Goal: Task Accomplishment & Management: Manage account settings

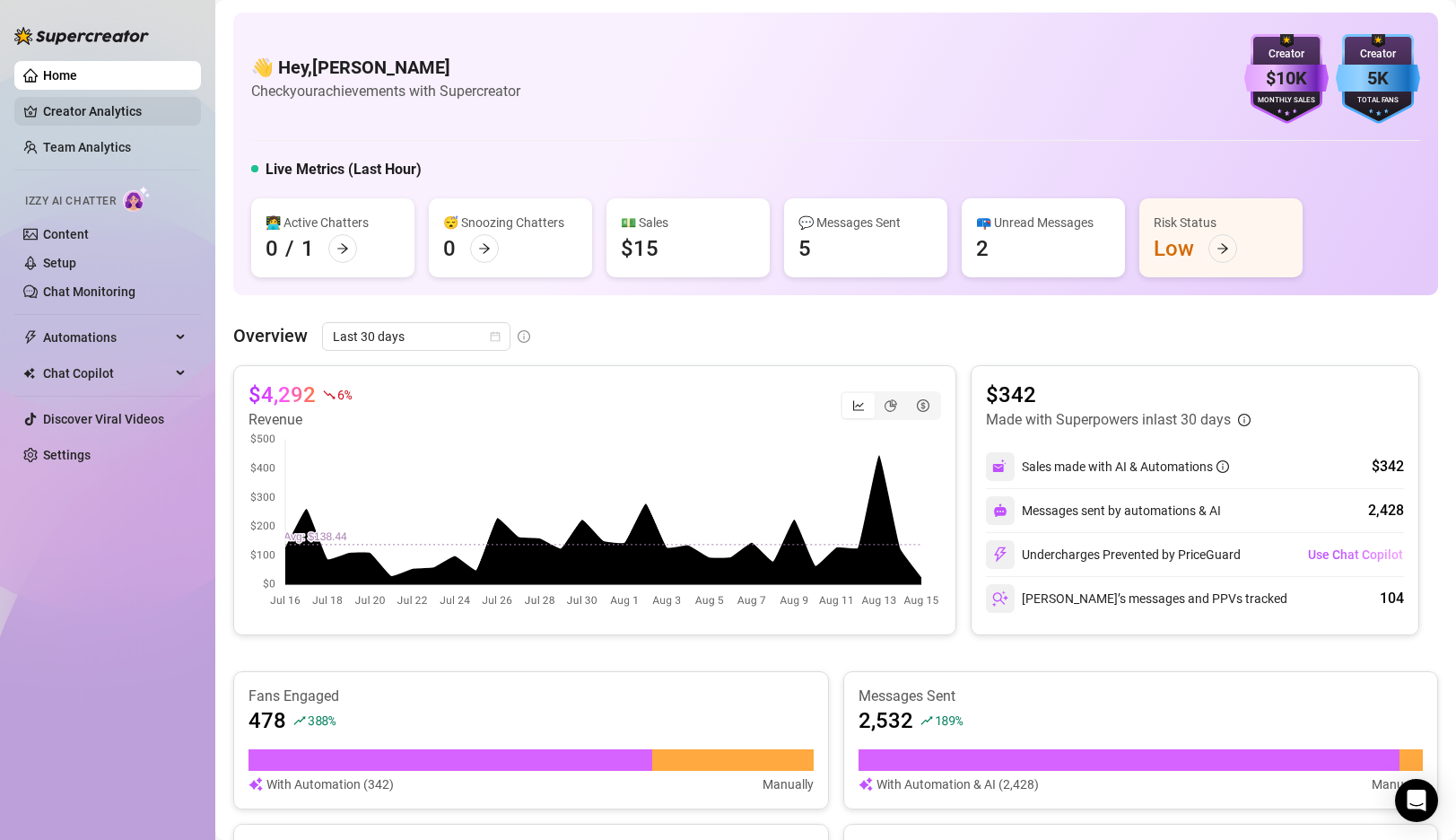
click at [87, 108] on link "Creator Analytics" at bounding box center [115, 111] width 144 height 29
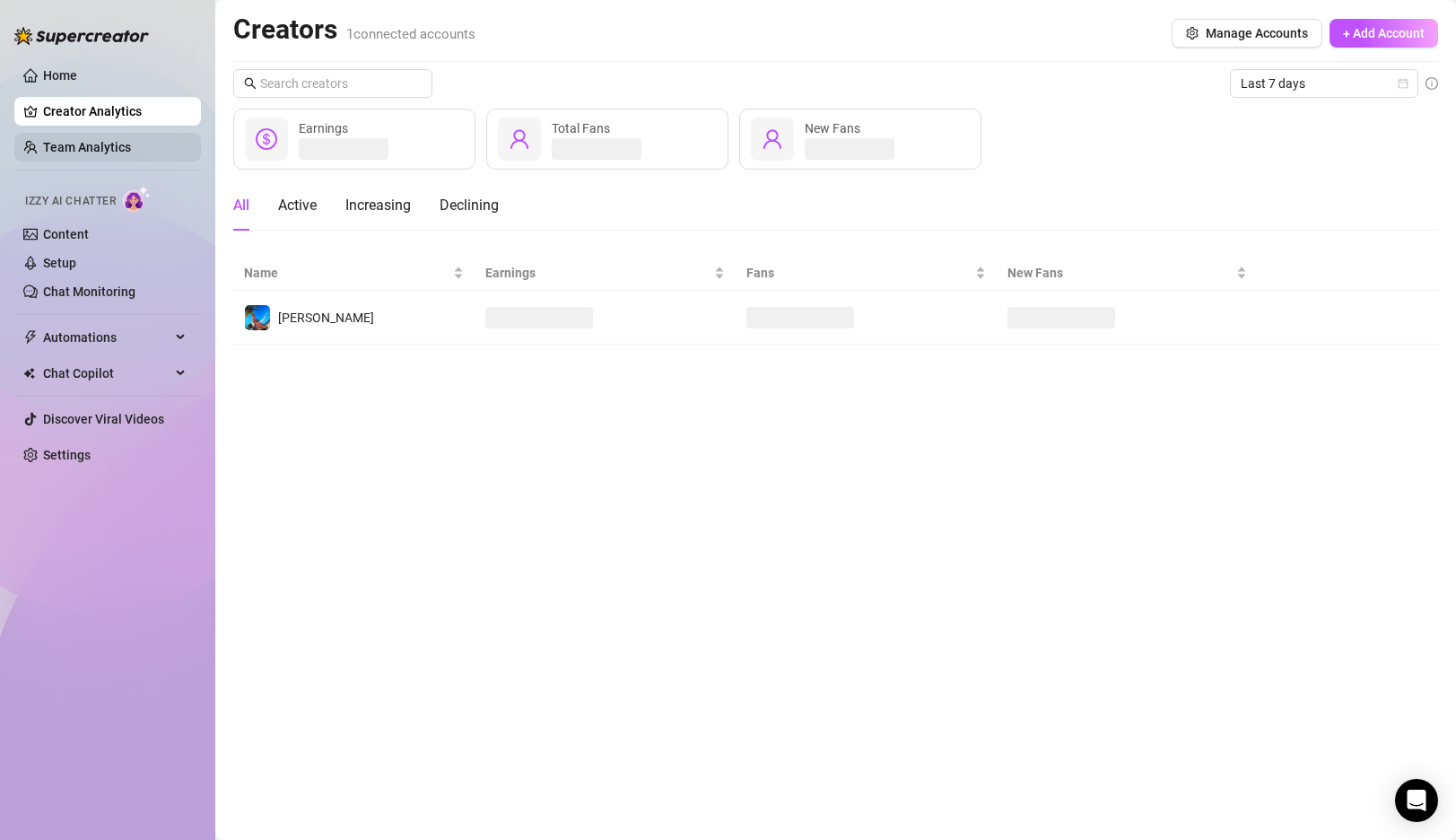
click at [100, 148] on link "Team Analytics" at bounding box center [87, 147] width 88 height 14
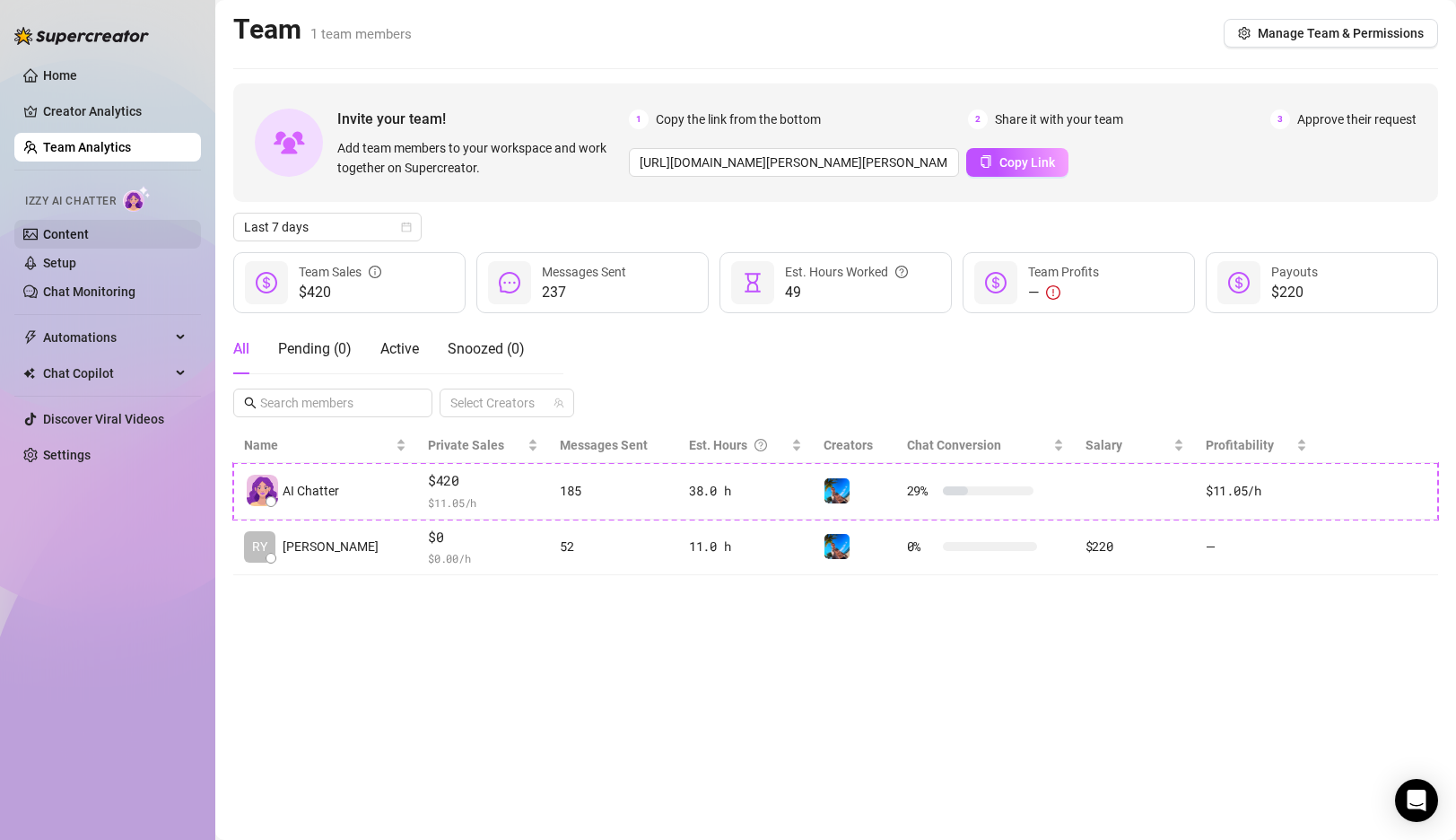
click at [73, 234] on link "Content" at bounding box center [66, 234] width 46 height 14
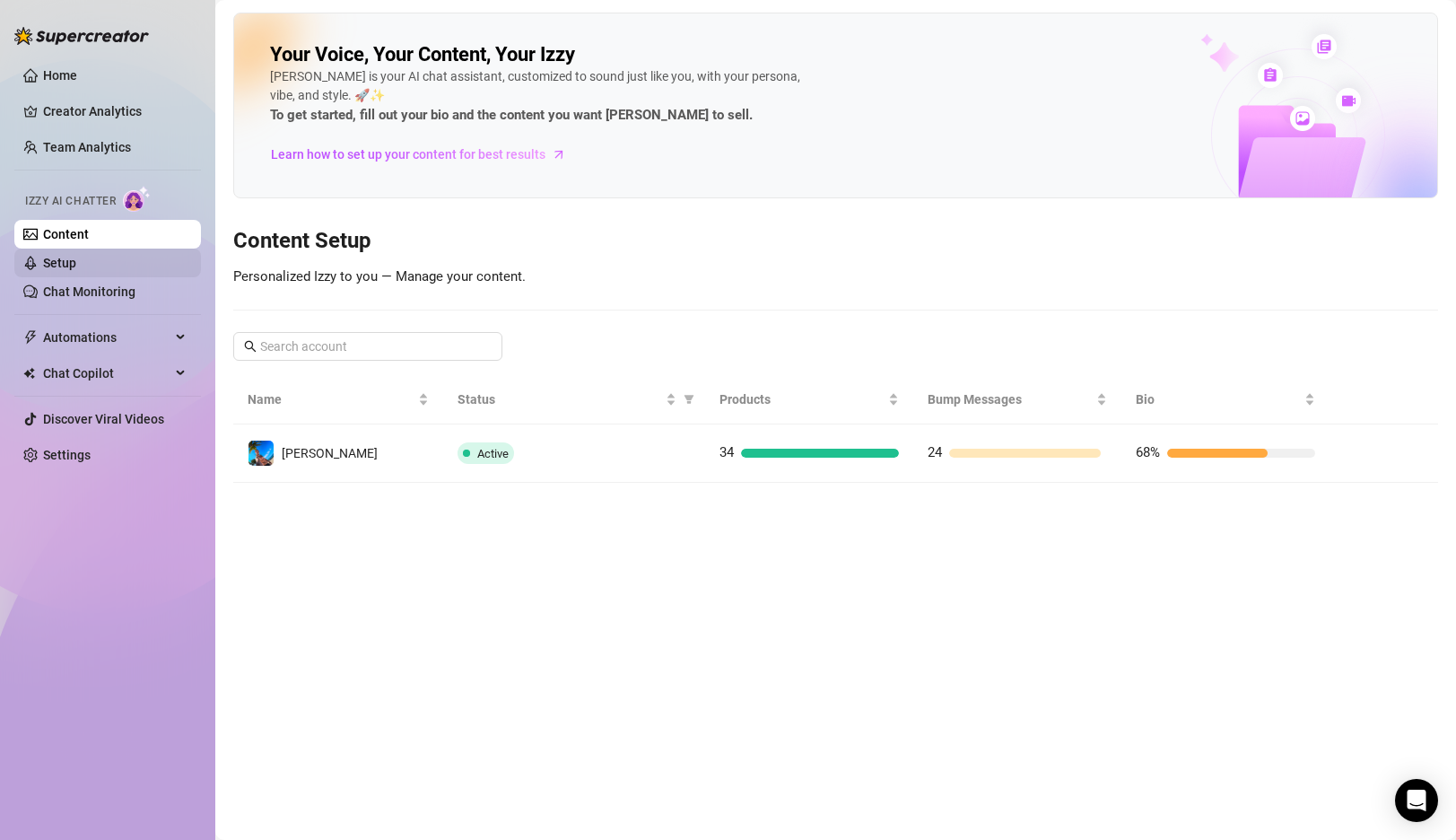
click at [75, 270] on link "Setup" at bounding box center [59, 263] width 33 height 14
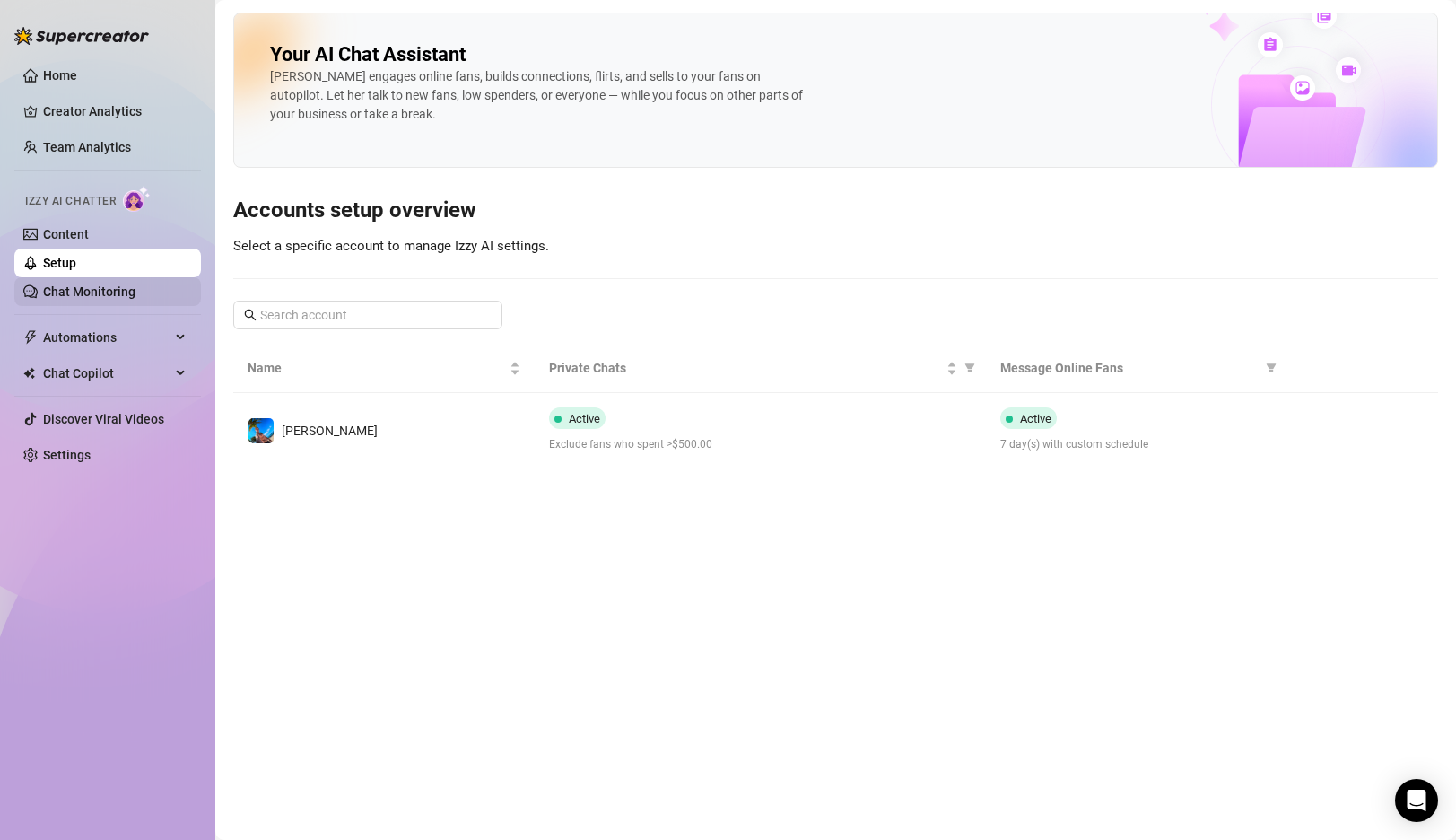
click at [109, 296] on link "Chat Monitoring" at bounding box center [89, 292] width 93 height 14
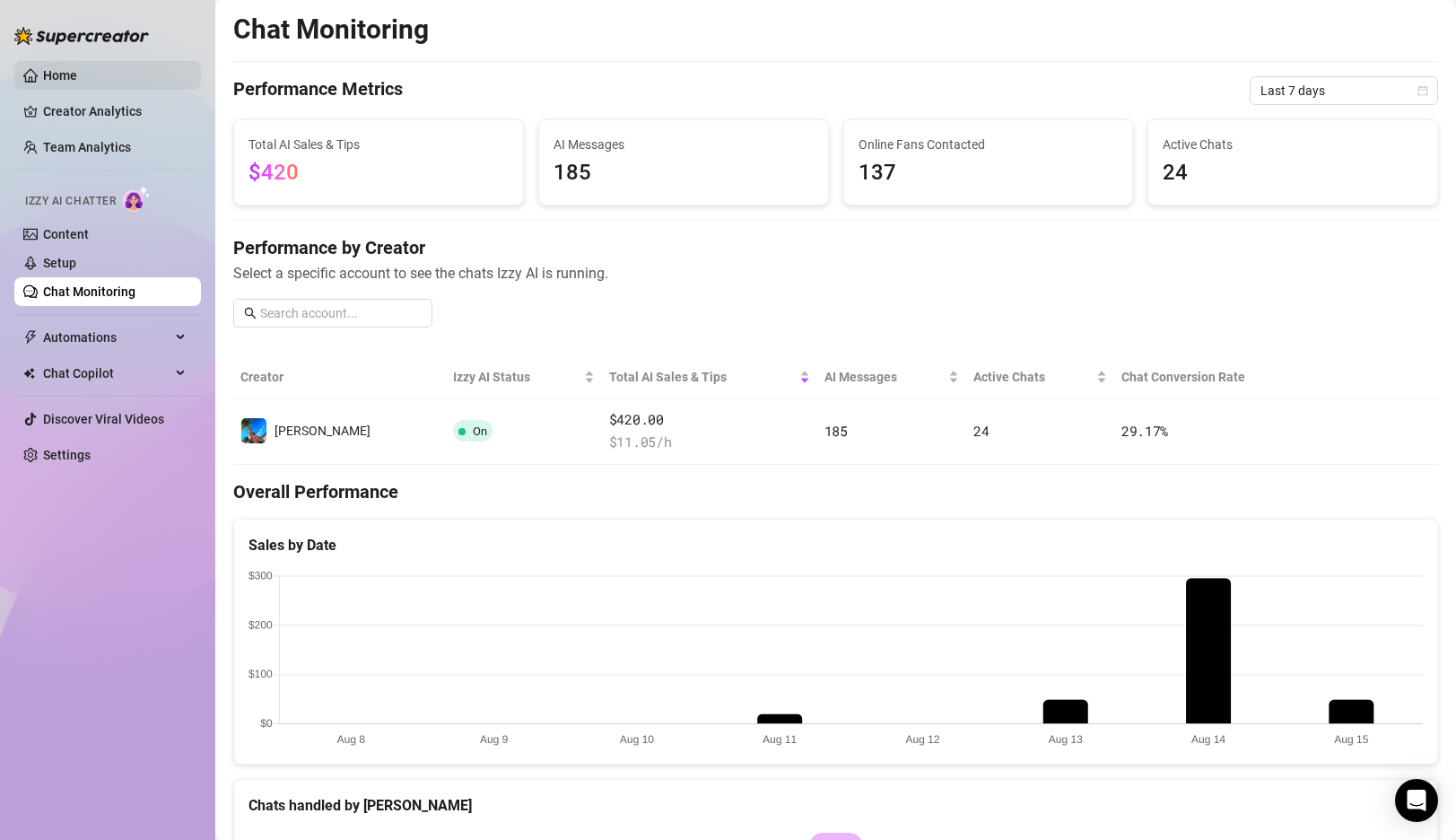
click at [66, 75] on link "Home" at bounding box center [60, 75] width 34 height 14
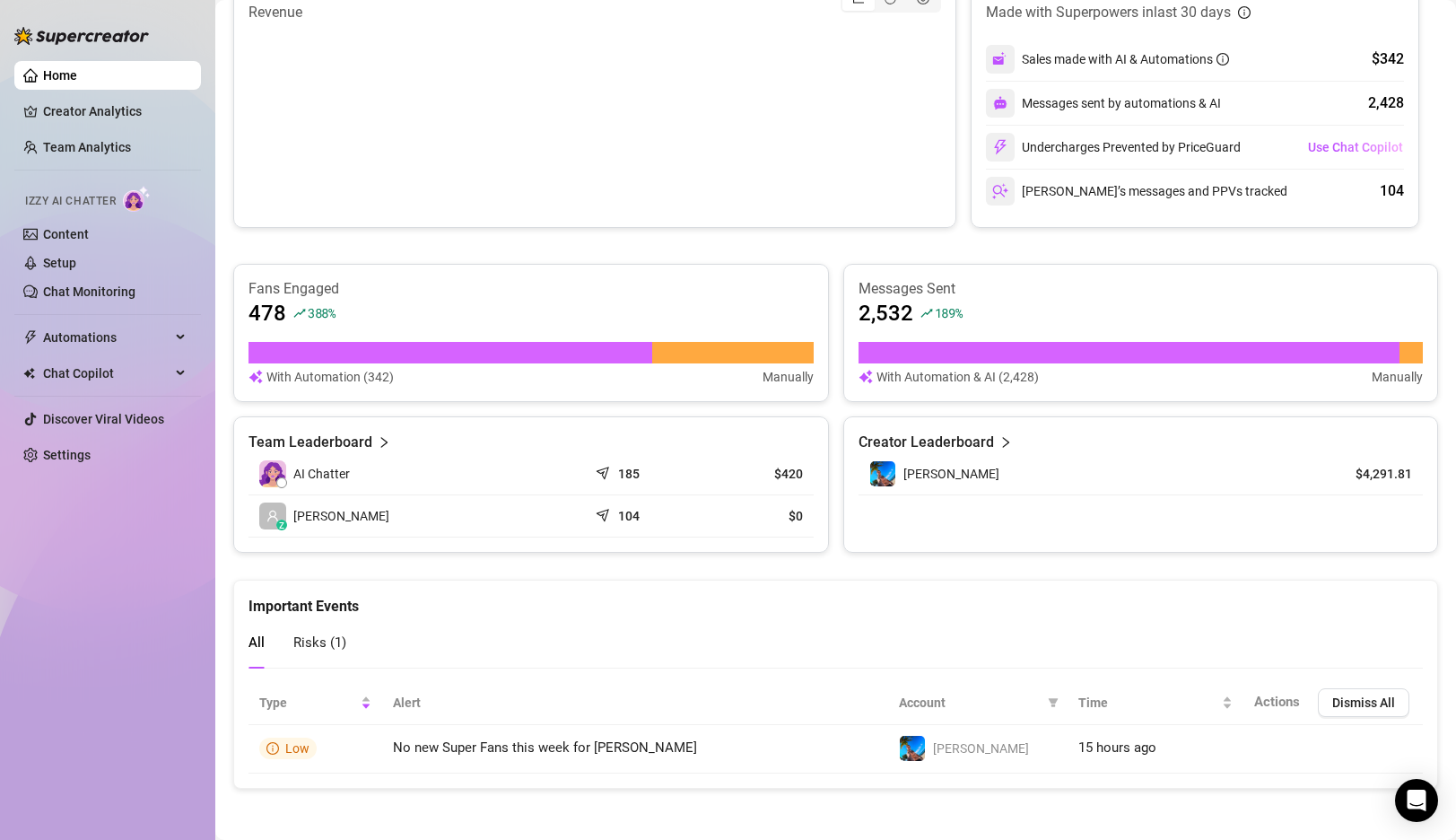
scroll to position [409, 0]
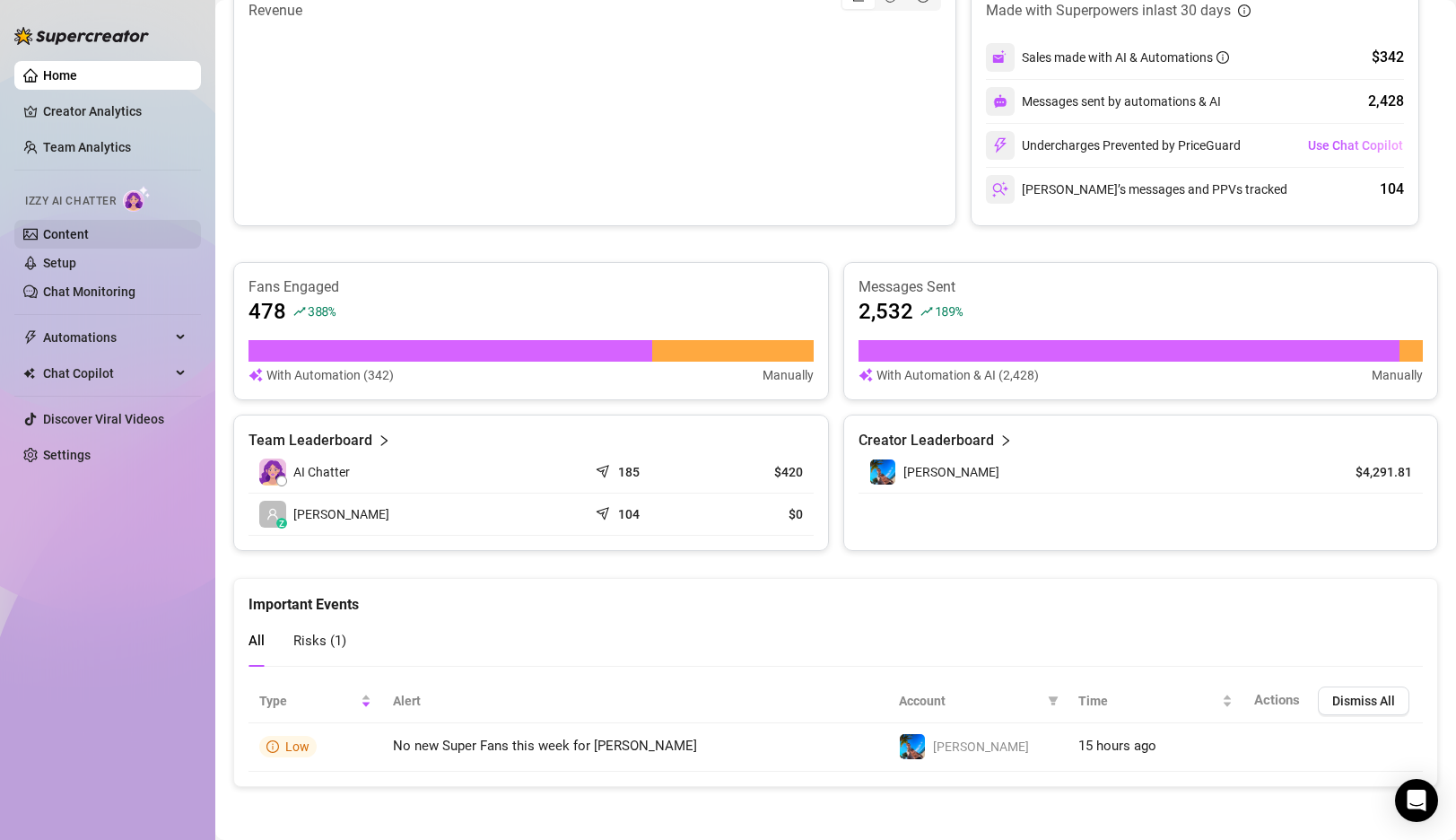
click at [89, 231] on link "Content" at bounding box center [66, 234] width 46 height 14
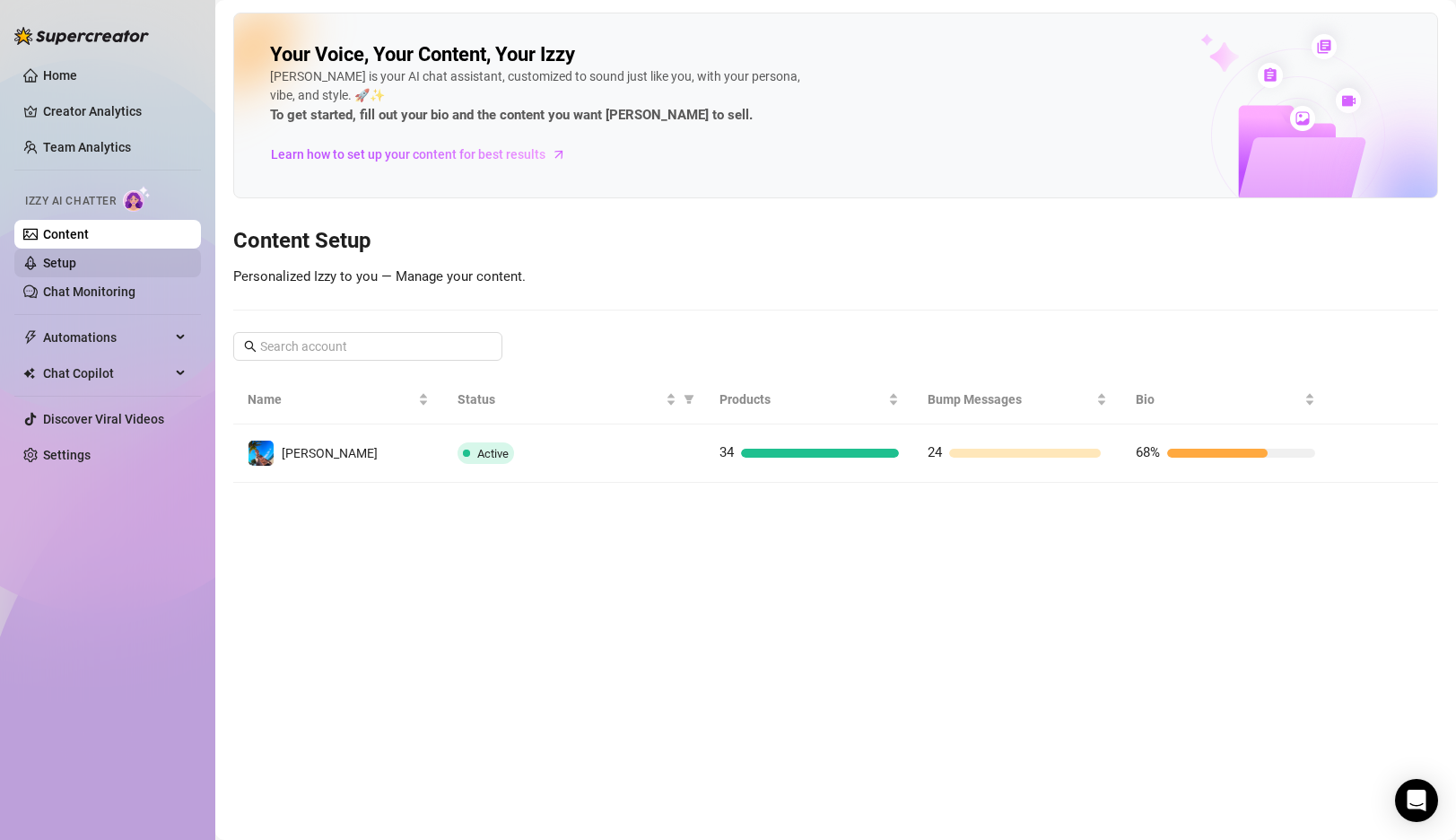
click at [76, 270] on link "Setup" at bounding box center [59, 263] width 33 height 14
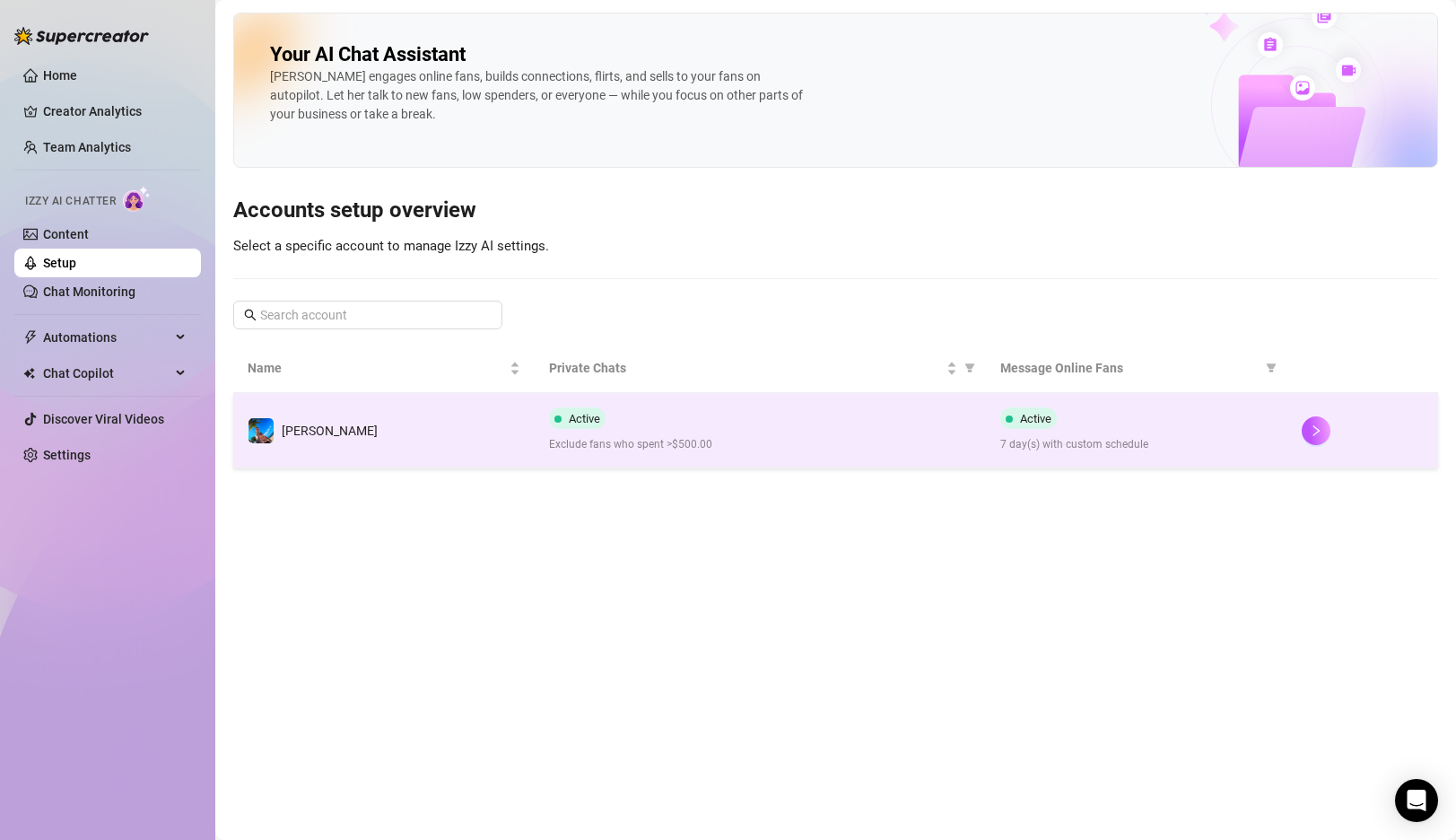
click at [472, 455] on td "[PERSON_NAME]" at bounding box center [384, 430] width 302 height 75
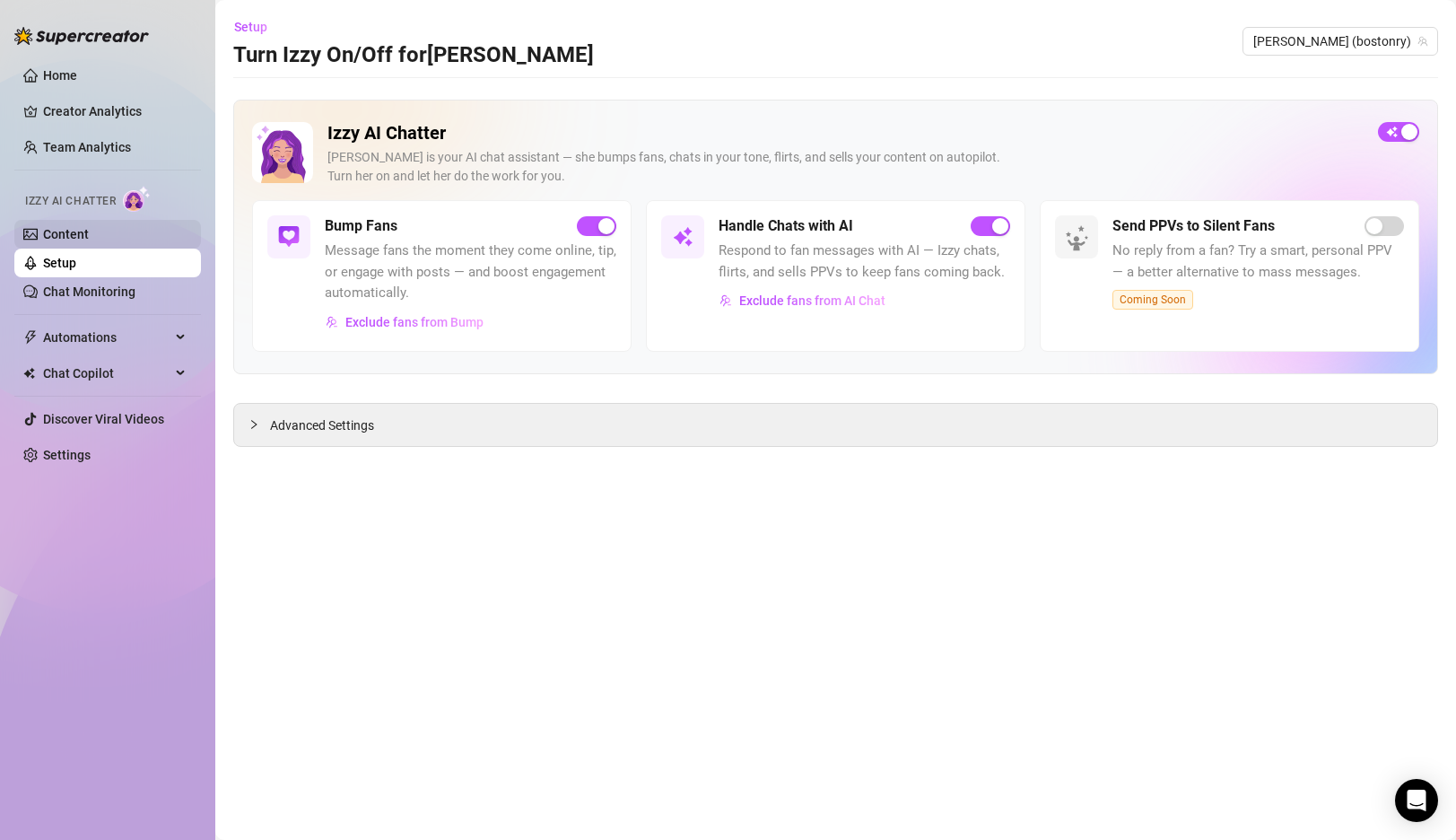
click at [89, 228] on link "Content" at bounding box center [66, 234] width 46 height 14
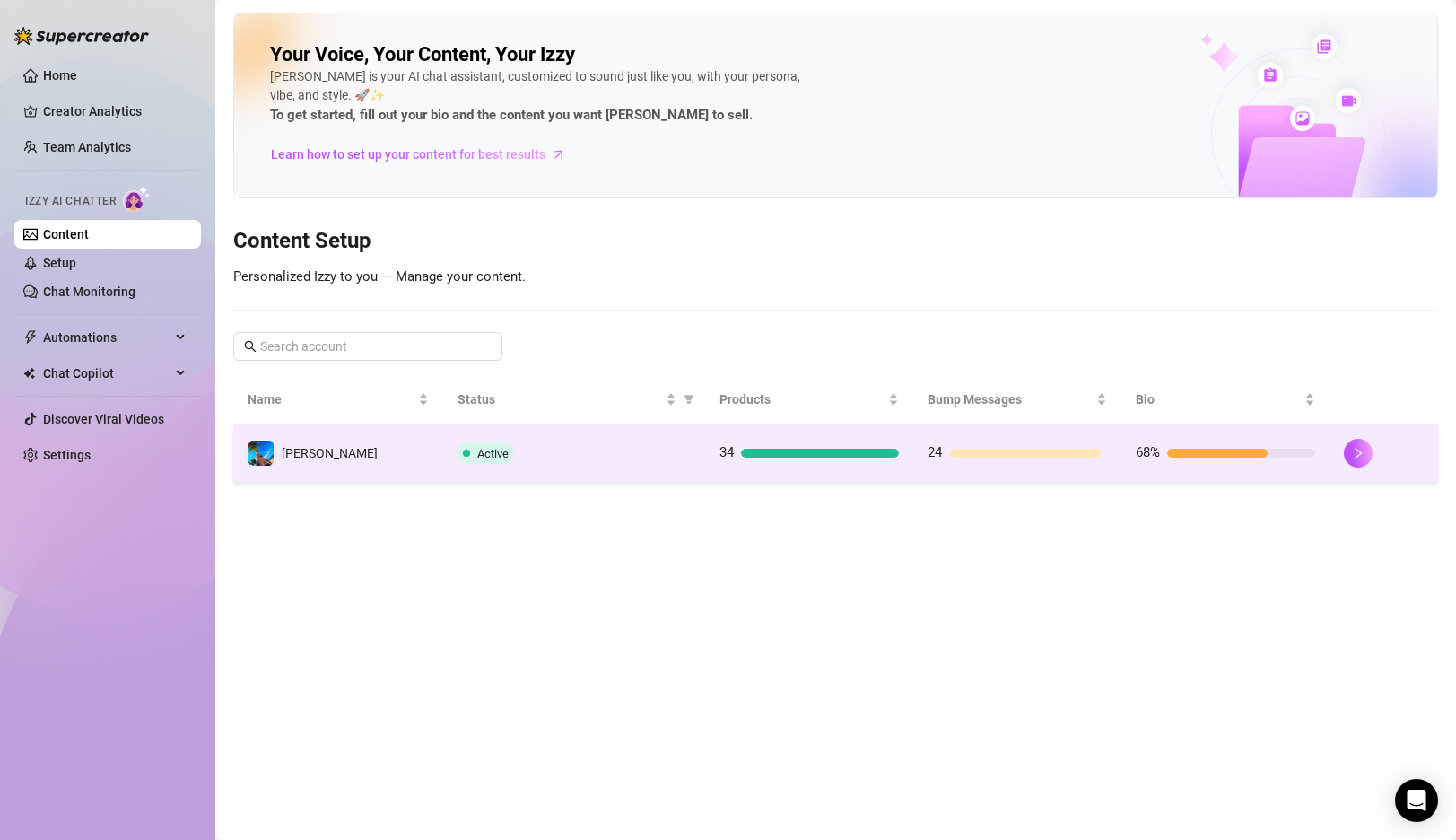
click at [482, 456] on span "Active" at bounding box center [492, 453] width 31 height 13
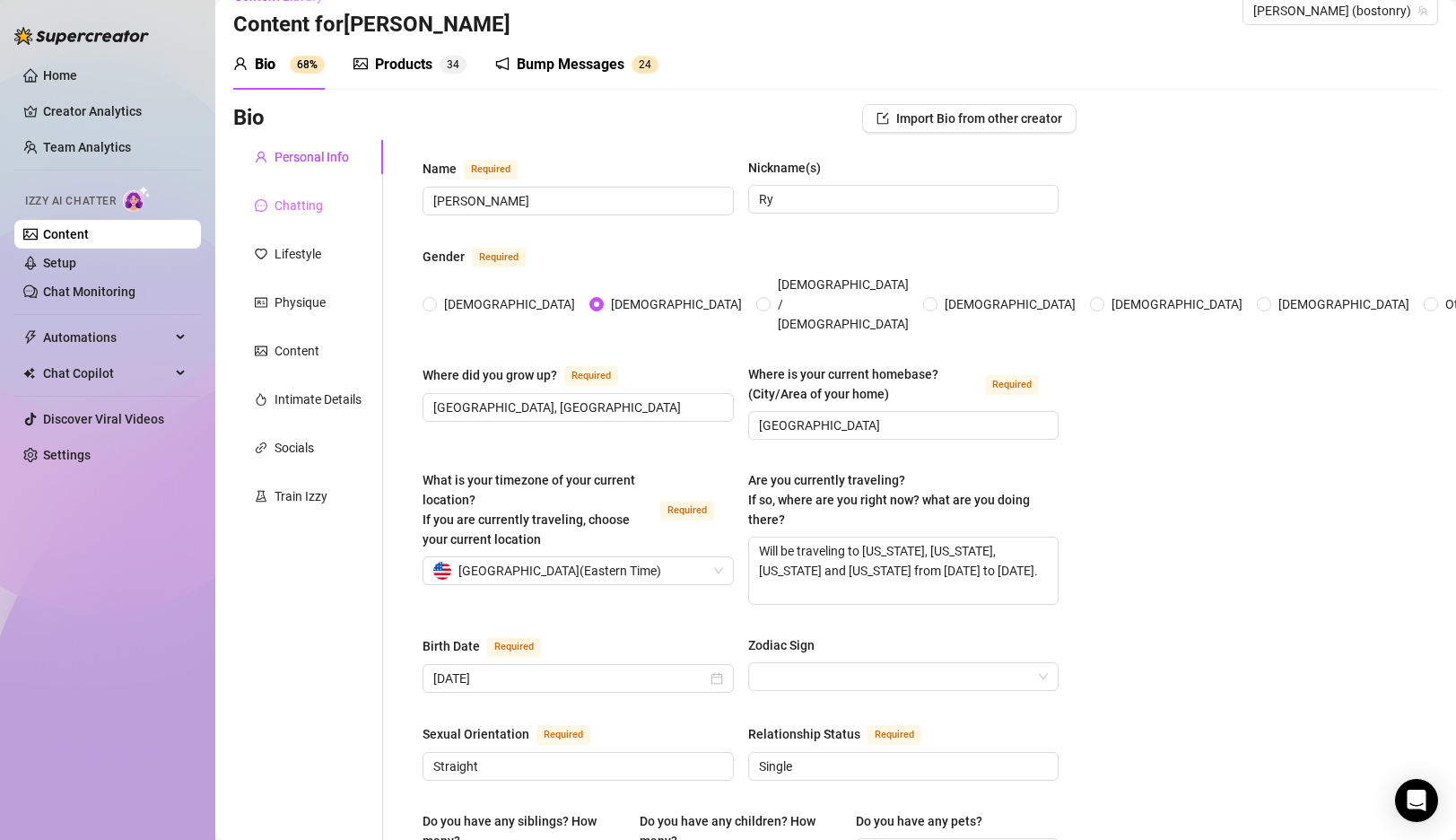
scroll to position [42, 0]
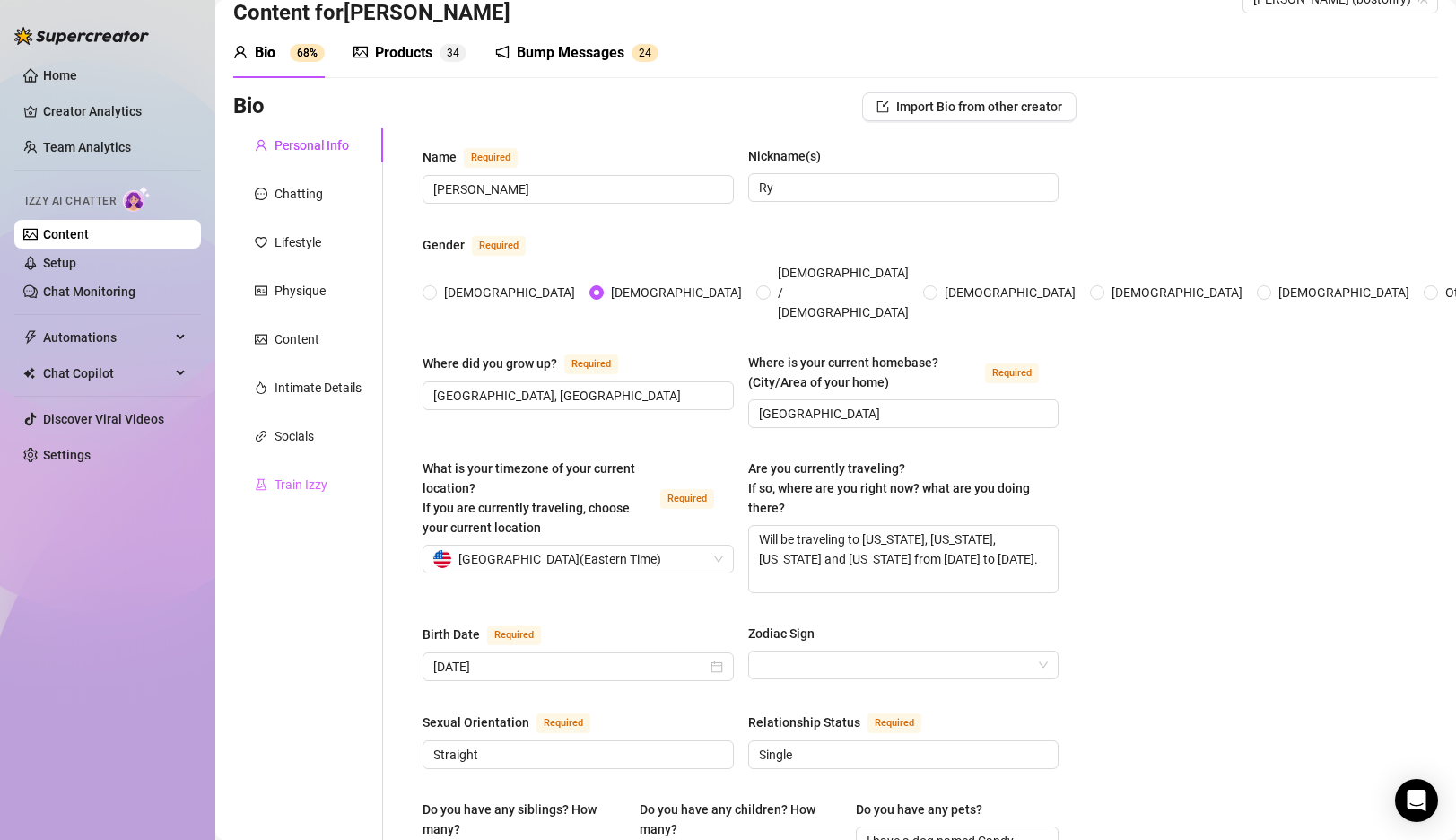
click at [306, 471] on div "Train Izzy" at bounding box center [308, 484] width 150 height 34
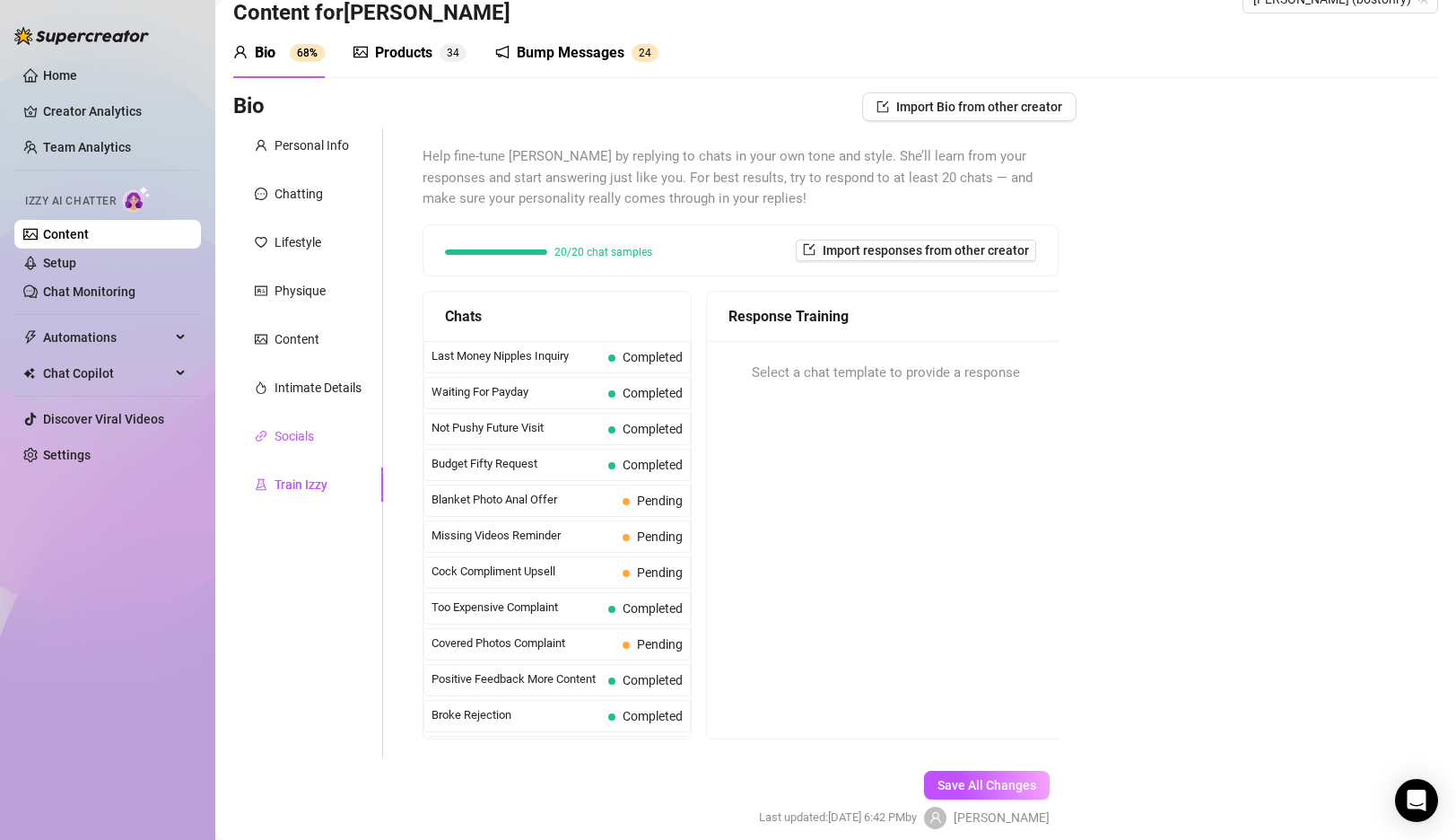
click at [296, 431] on div "Socials" at bounding box center [295, 436] width 40 height 20
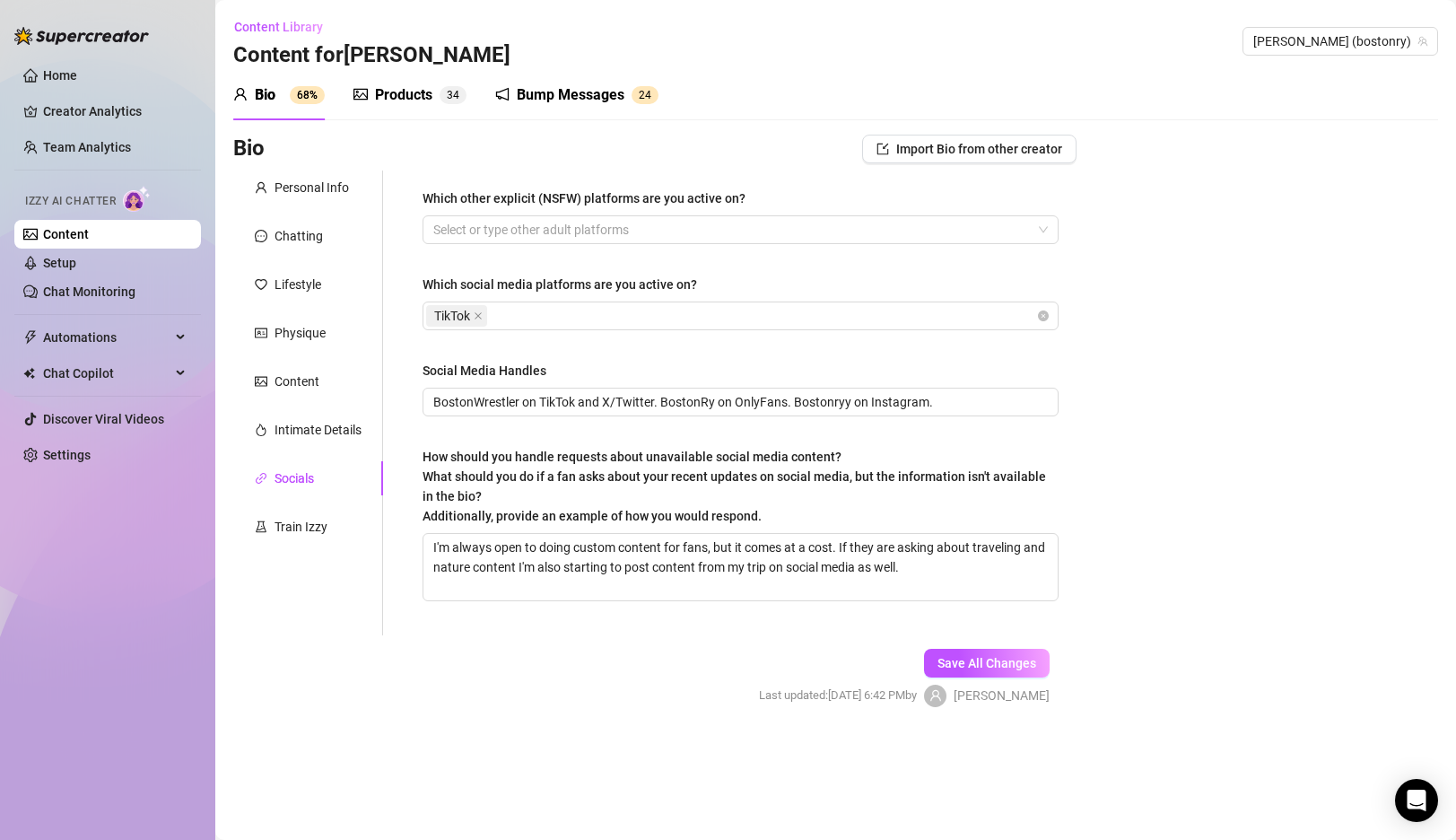
scroll to position [0, 0]
click at [291, 412] on div "Intimate Details" at bounding box center [308, 429] width 150 height 34
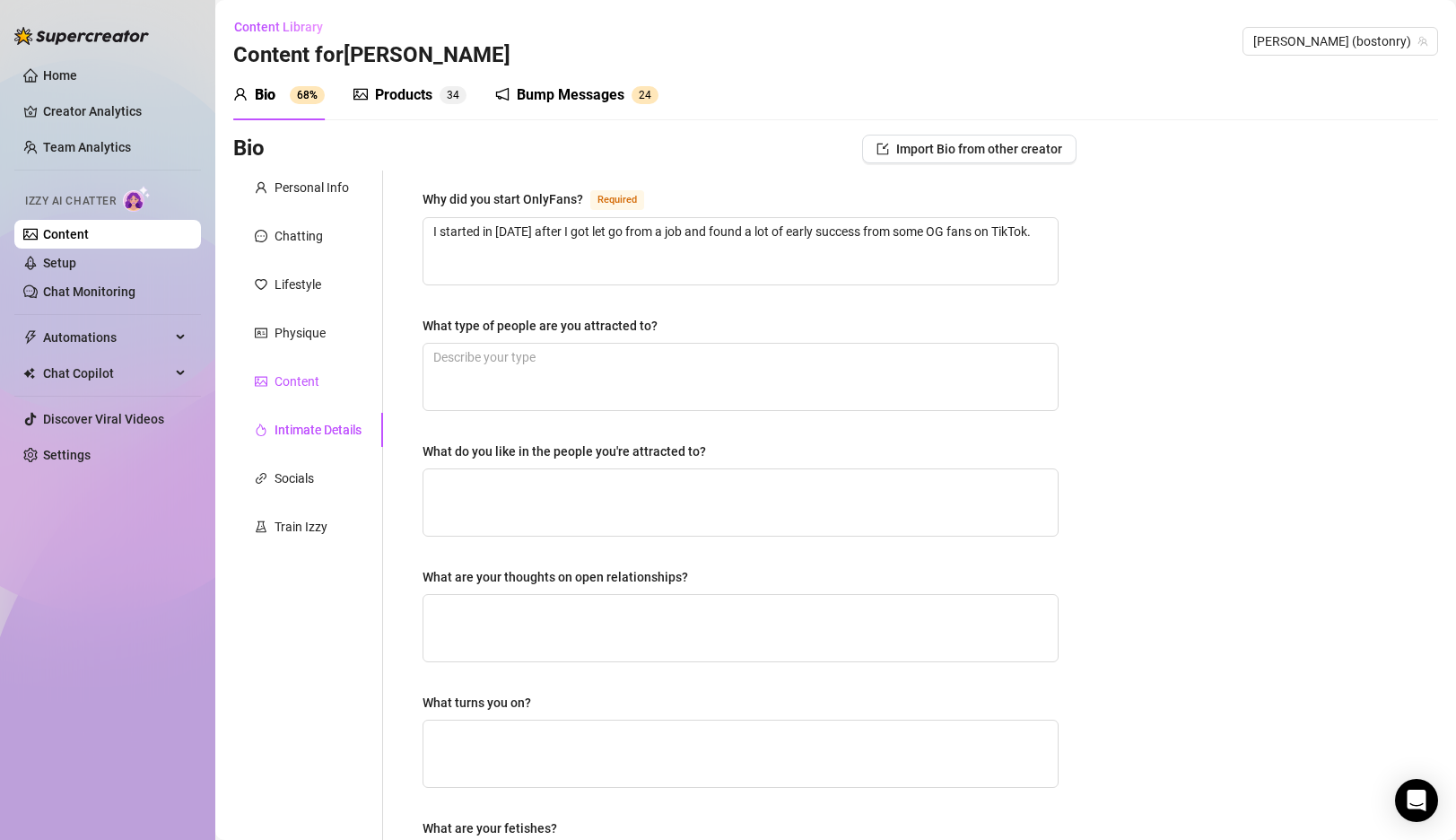
click at [287, 378] on div "Content" at bounding box center [297, 381] width 45 height 20
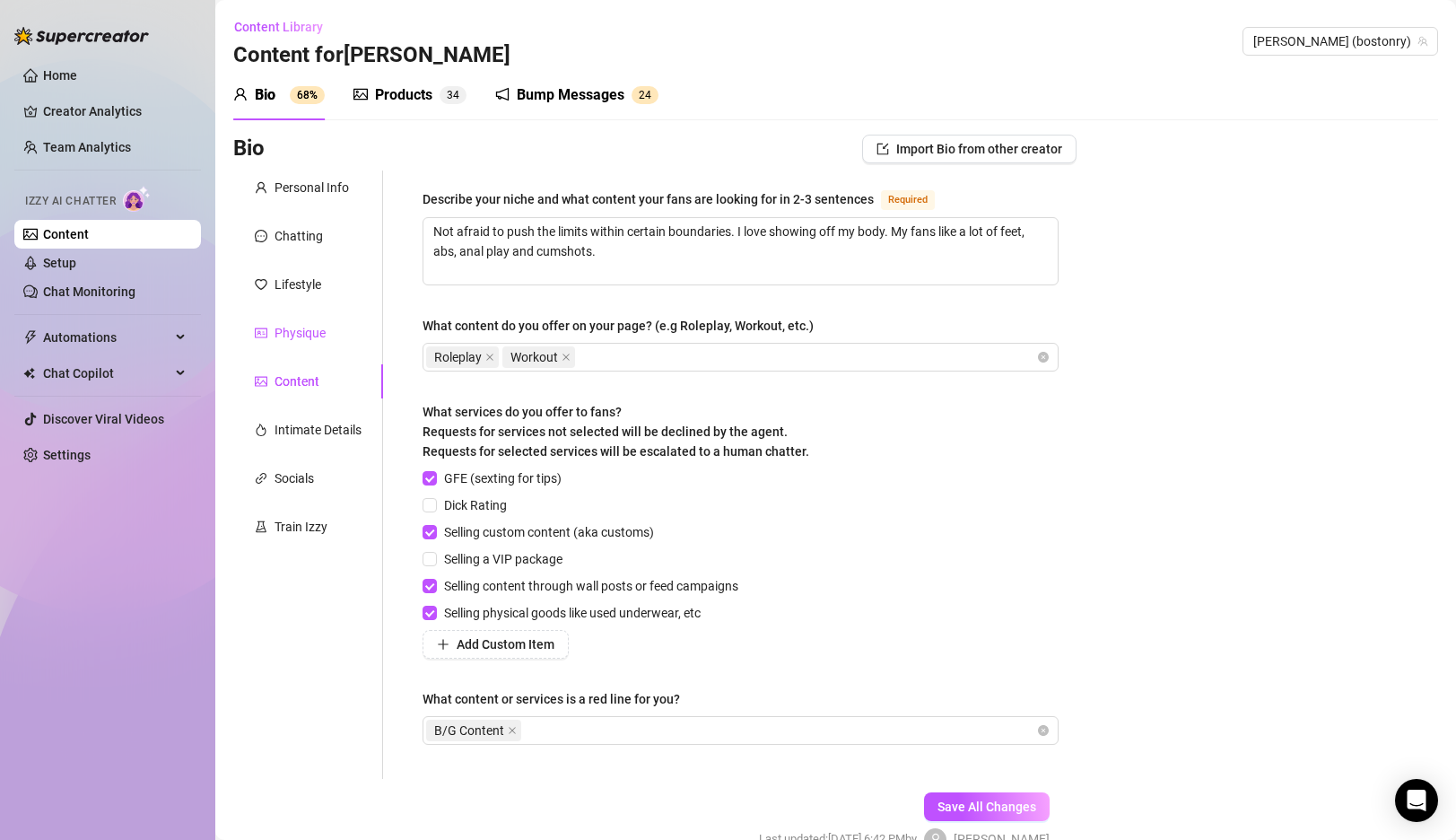
click at [296, 338] on div "Physique" at bounding box center [300, 333] width 51 height 20
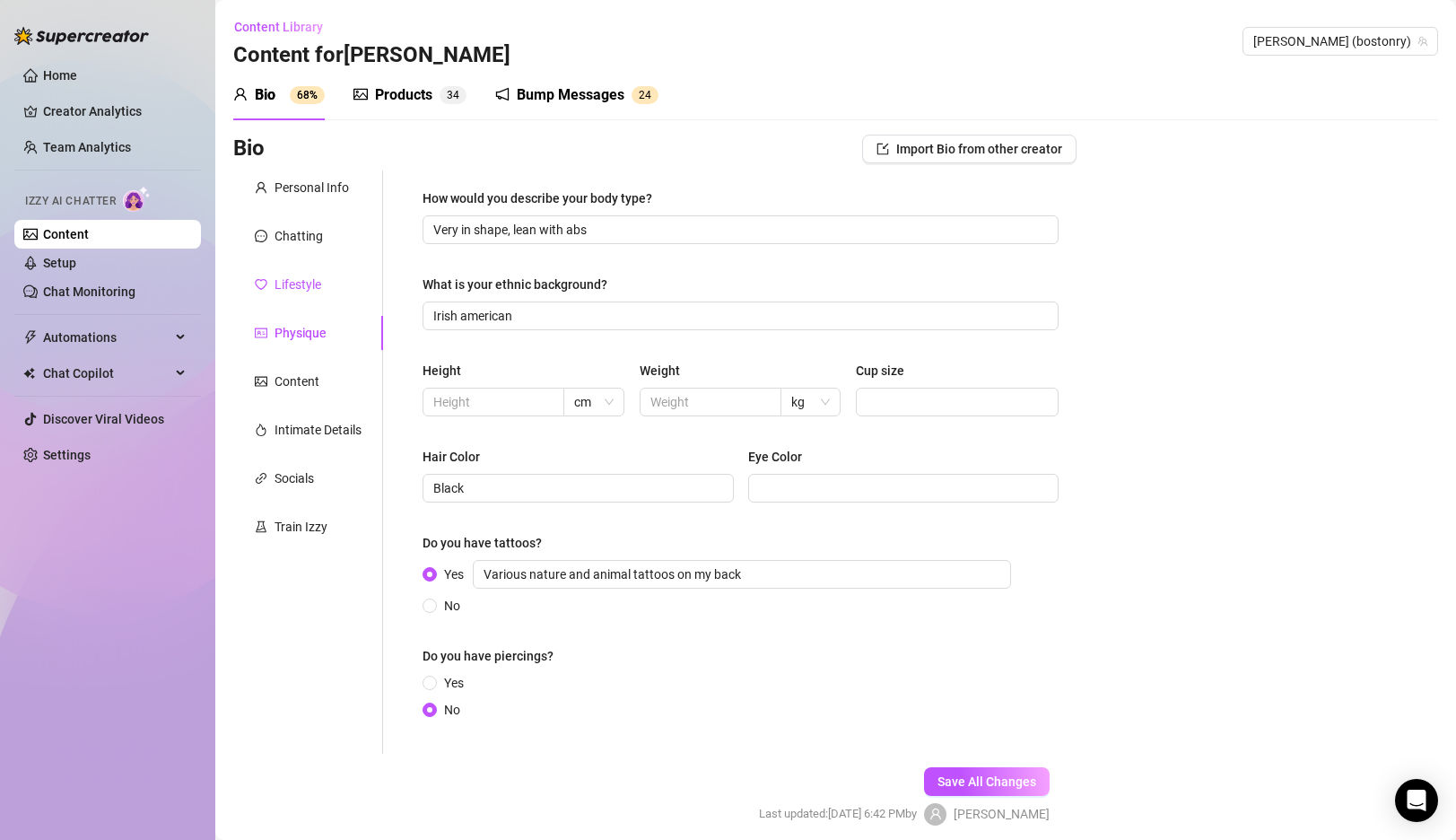
click at [304, 291] on div "Lifestyle" at bounding box center [298, 285] width 47 height 20
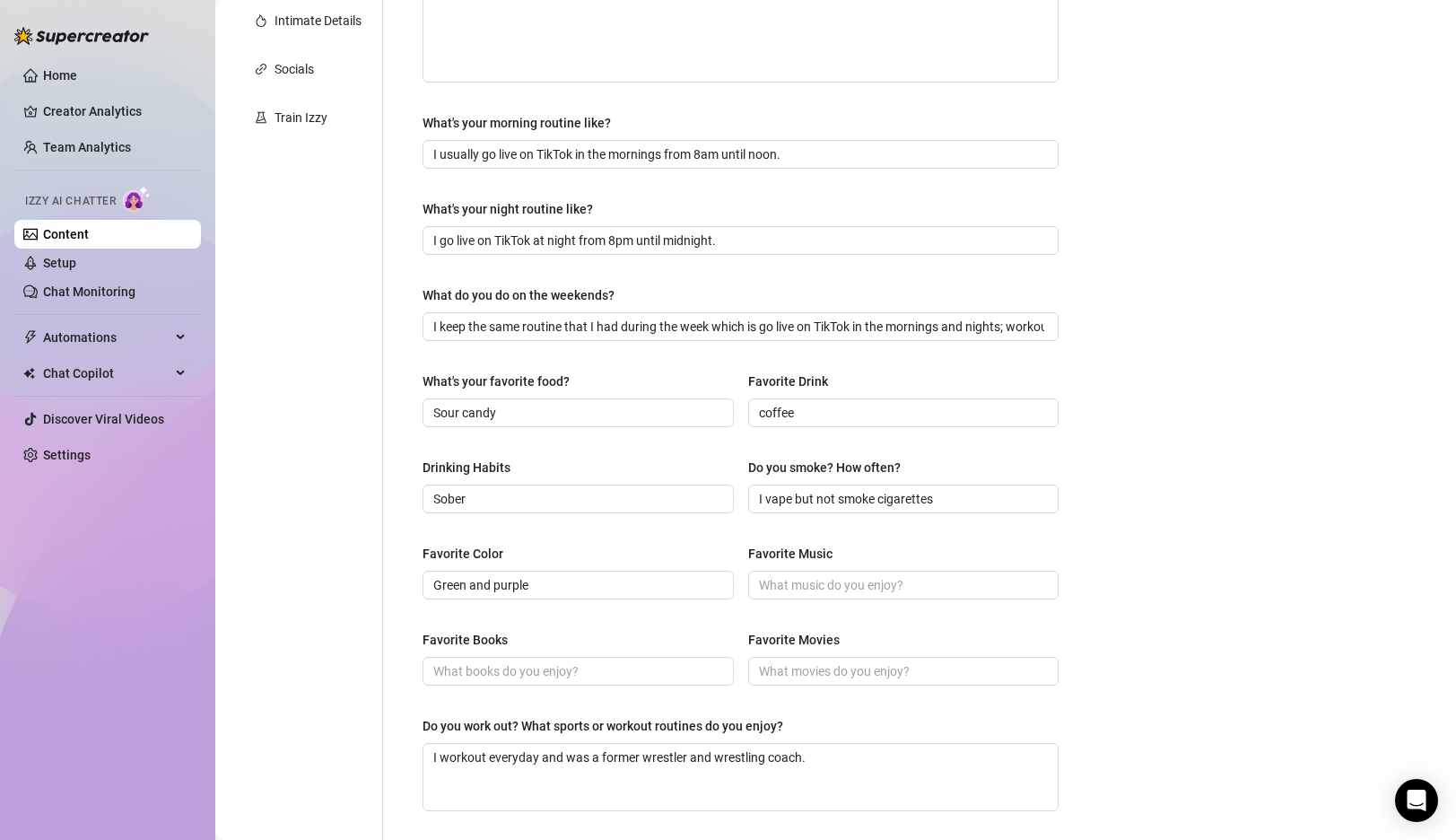
scroll to position [363, 0]
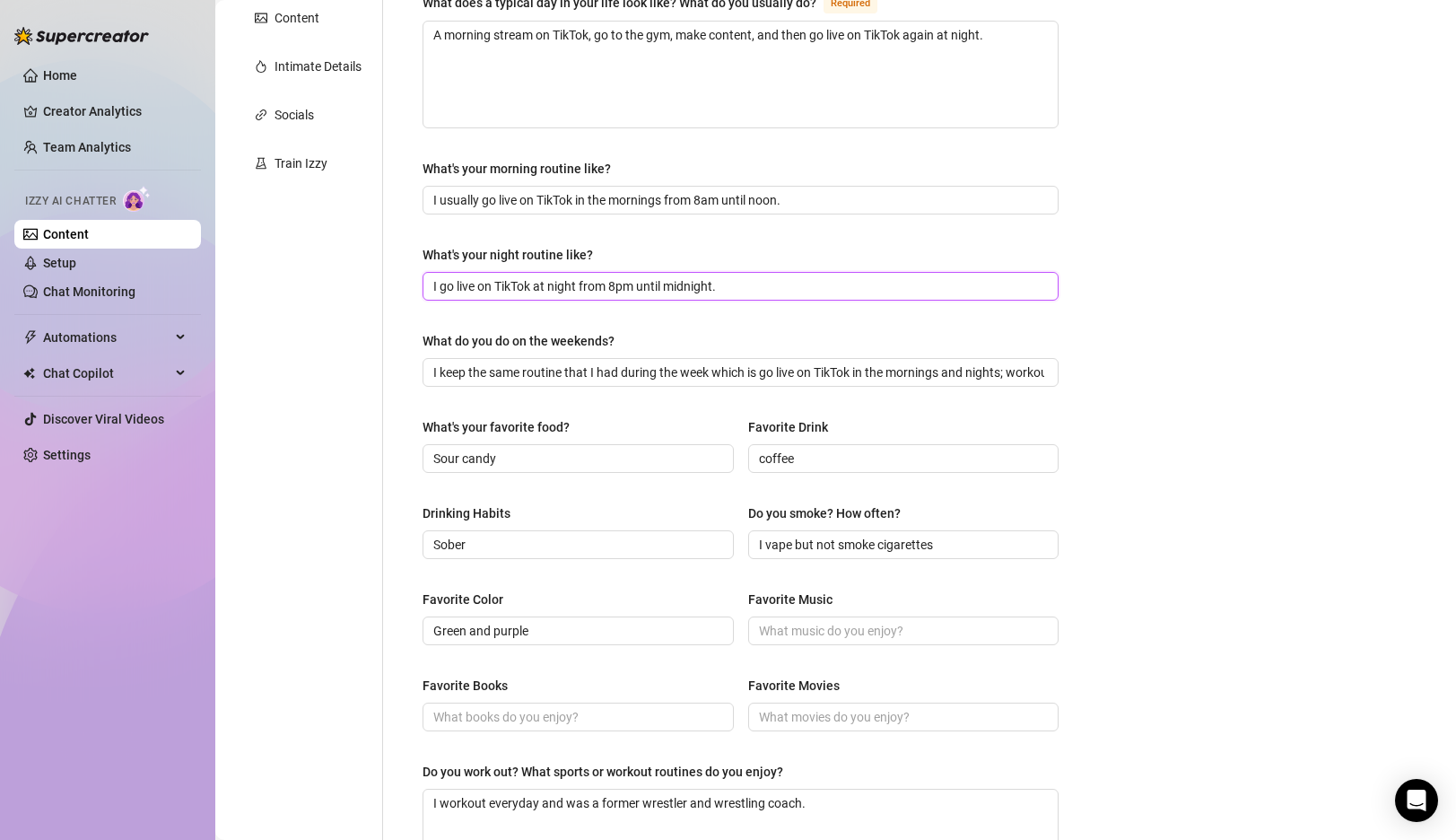
click at [772, 286] on input "I go live on TikTok at night from 8pm until midnight." at bounding box center [738, 287] width 611 height 20
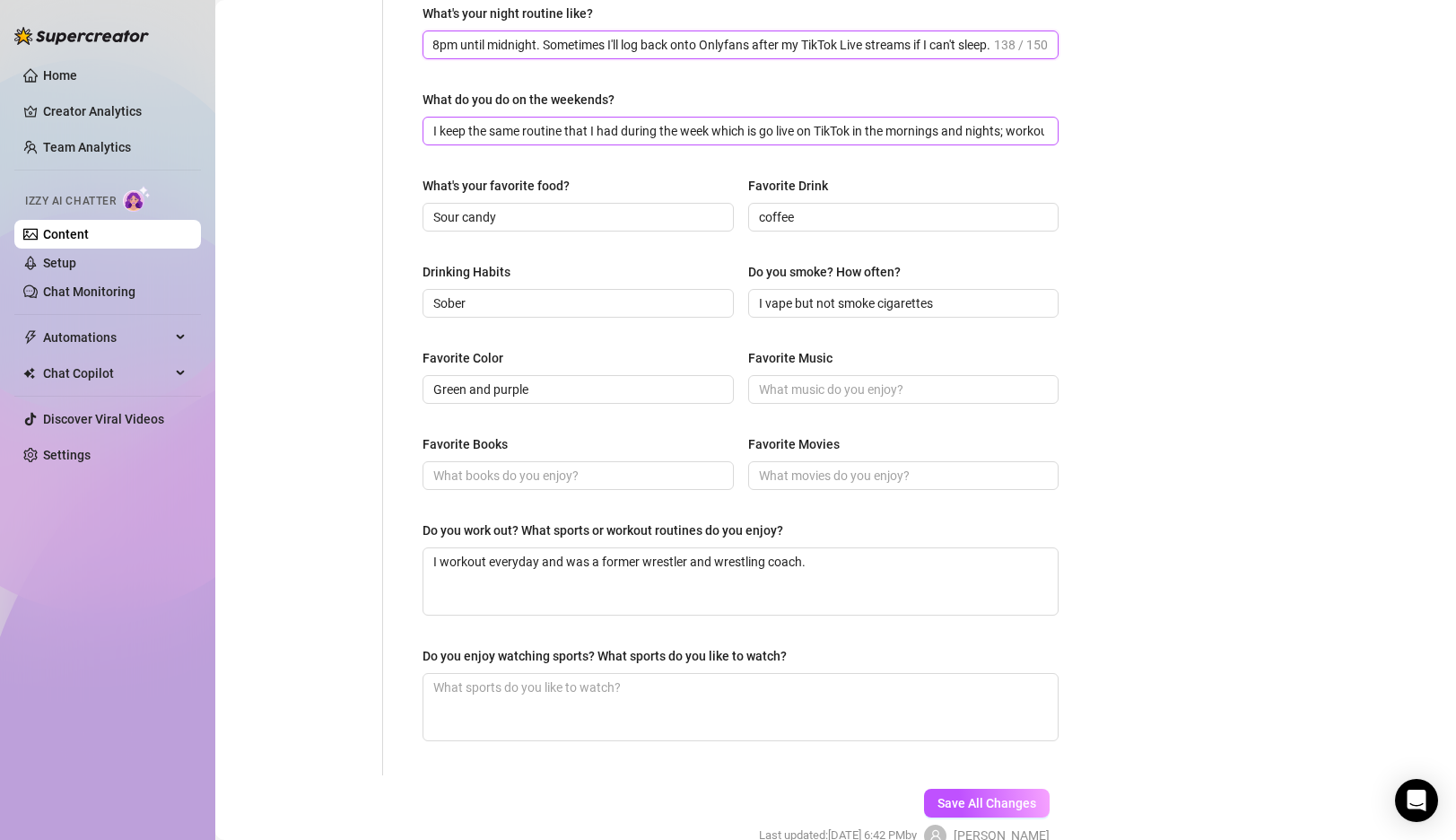
scroll to position [695, 0]
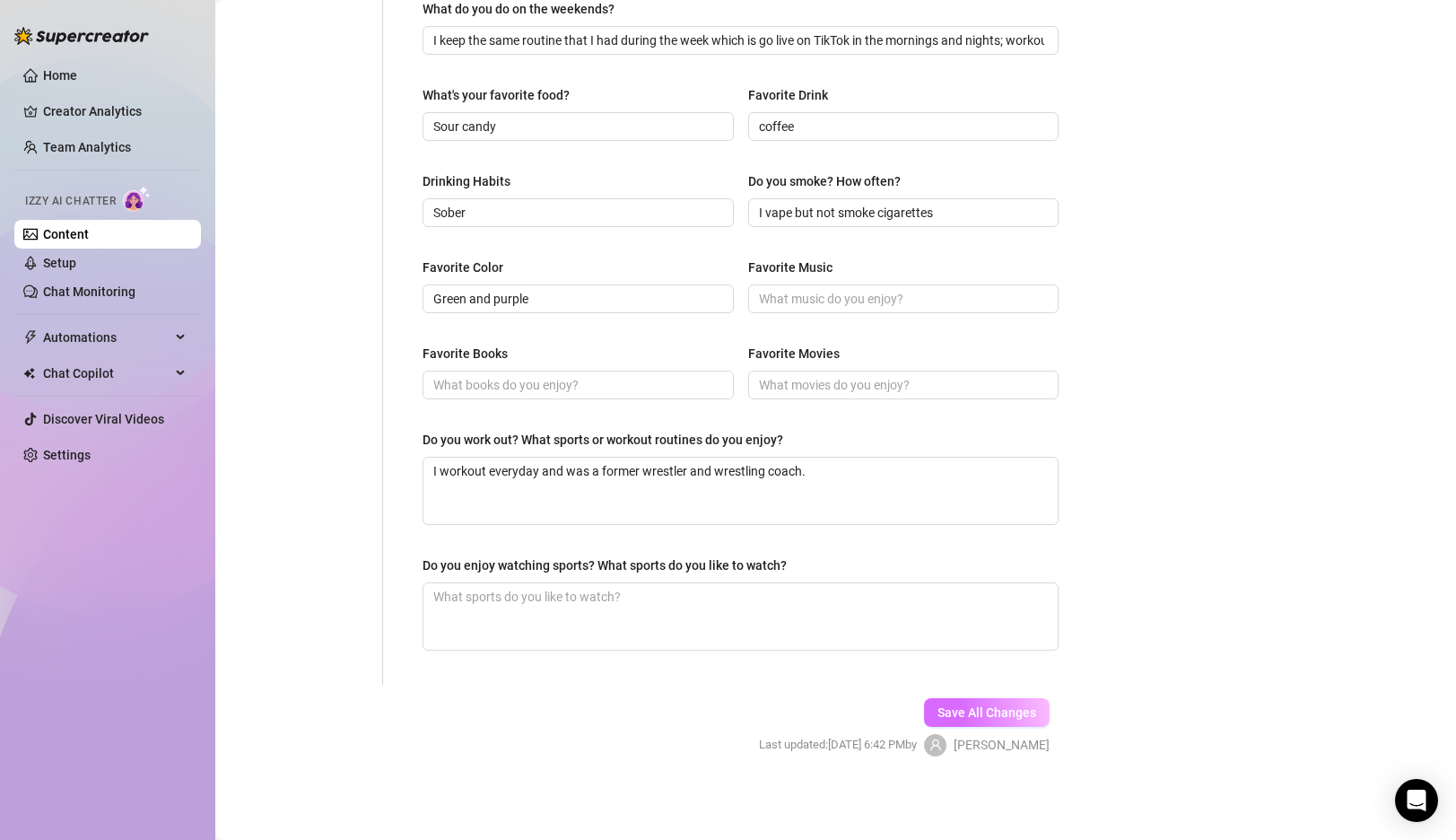
type input "I go live on TikTok at night from 8pm until midnight. Sometimes I'll log back o…"
click at [960, 707] on span "Save All Changes" at bounding box center [987, 712] width 99 height 14
click at [77, 79] on link "Home" at bounding box center [60, 75] width 34 height 14
